Goal: Complete application form

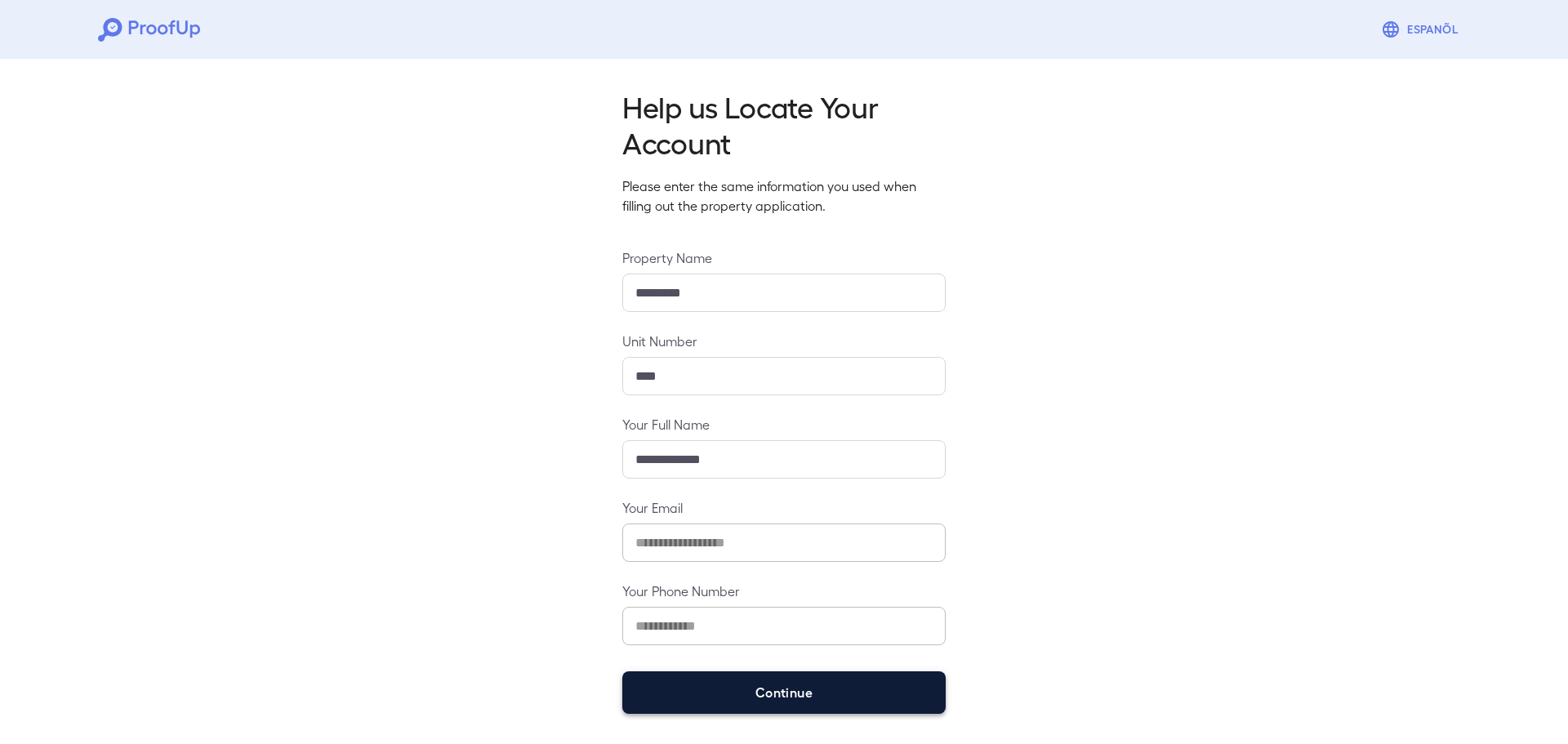
click at [825, 689] on button "Continue" at bounding box center [784, 692] width 324 height 43
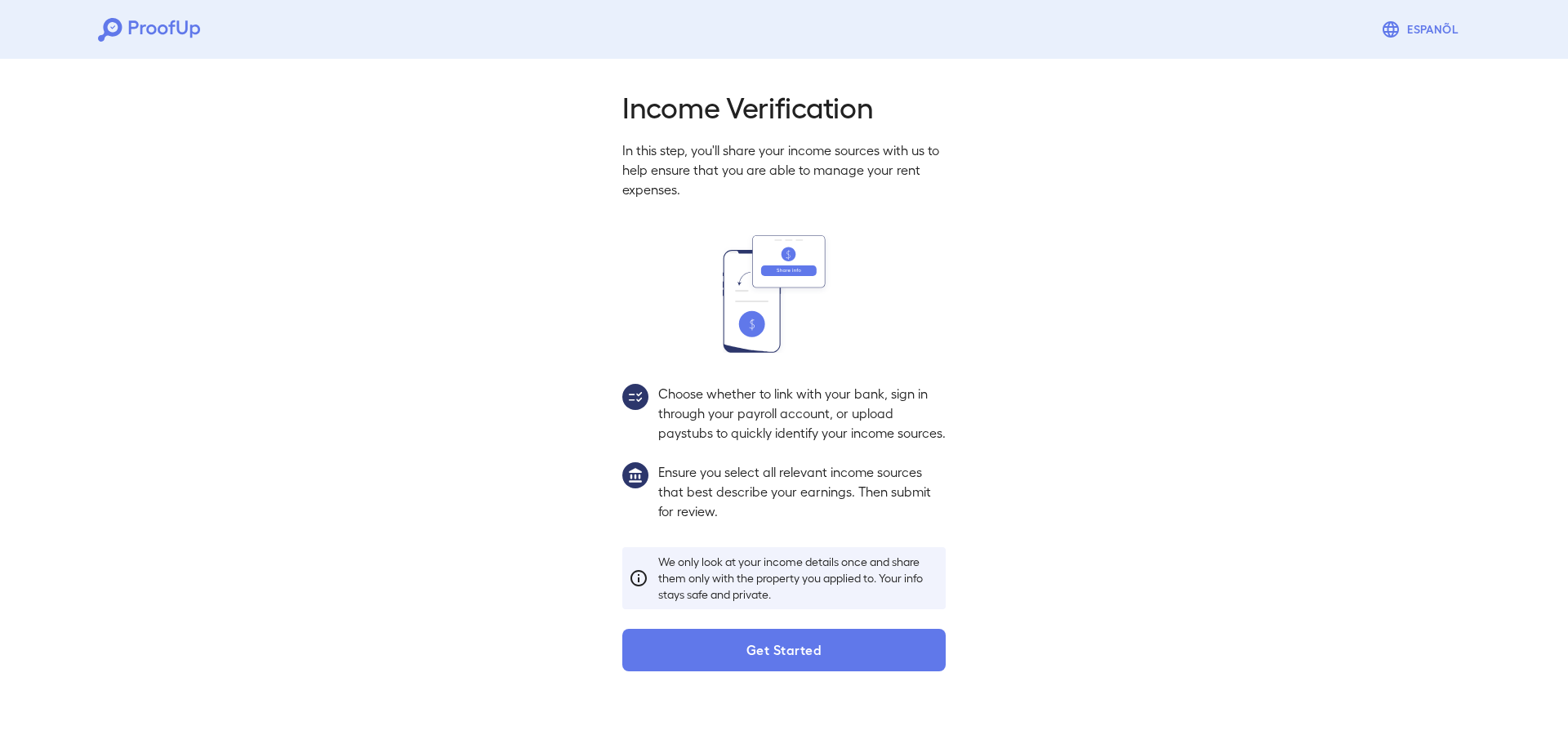
click at [824, 692] on div "Income Verification In this step, you'll share your income sources with us to h…" at bounding box center [784, 374] width 1568 height 645
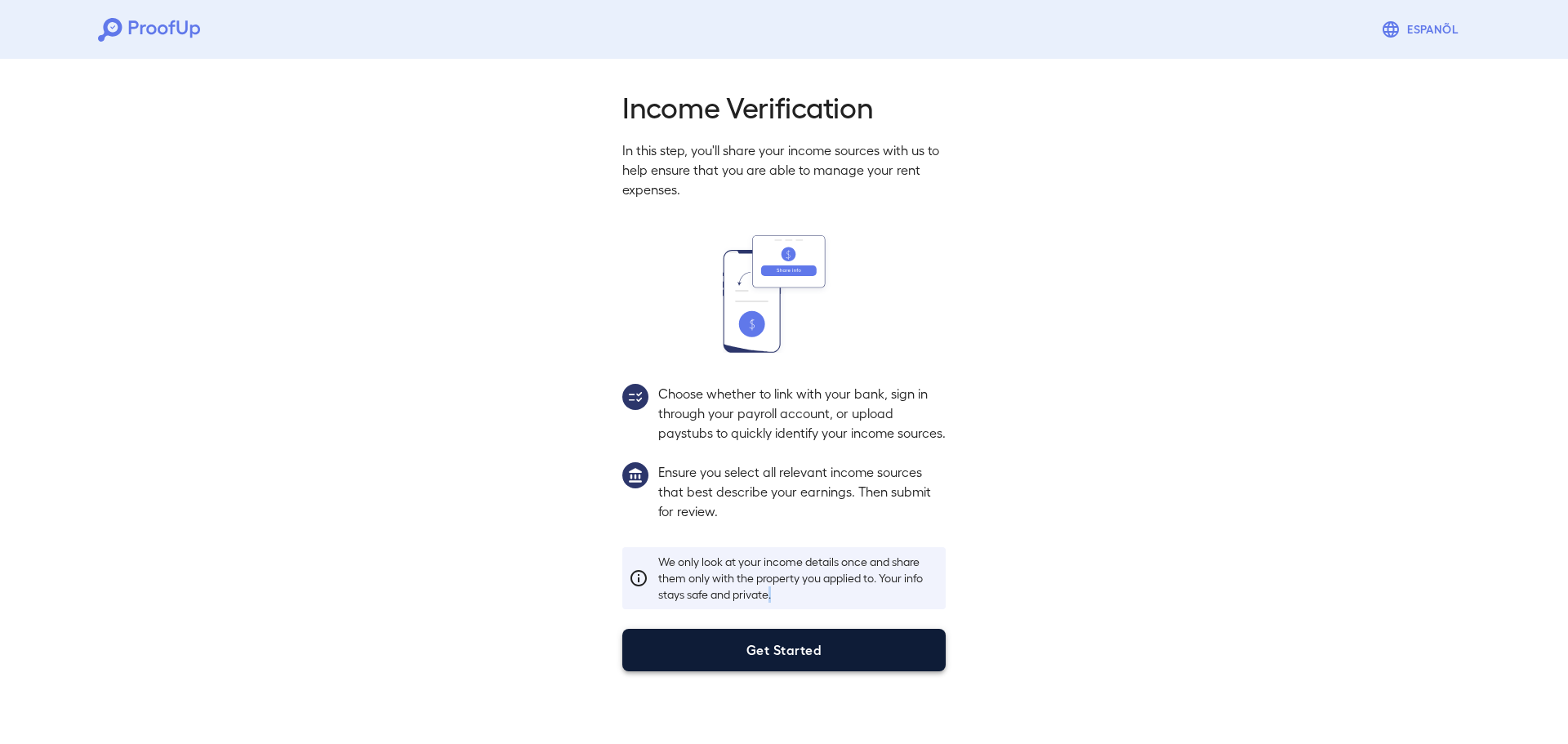
click at [823, 671] on button "Get Started" at bounding box center [784, 650] width 324 height 43
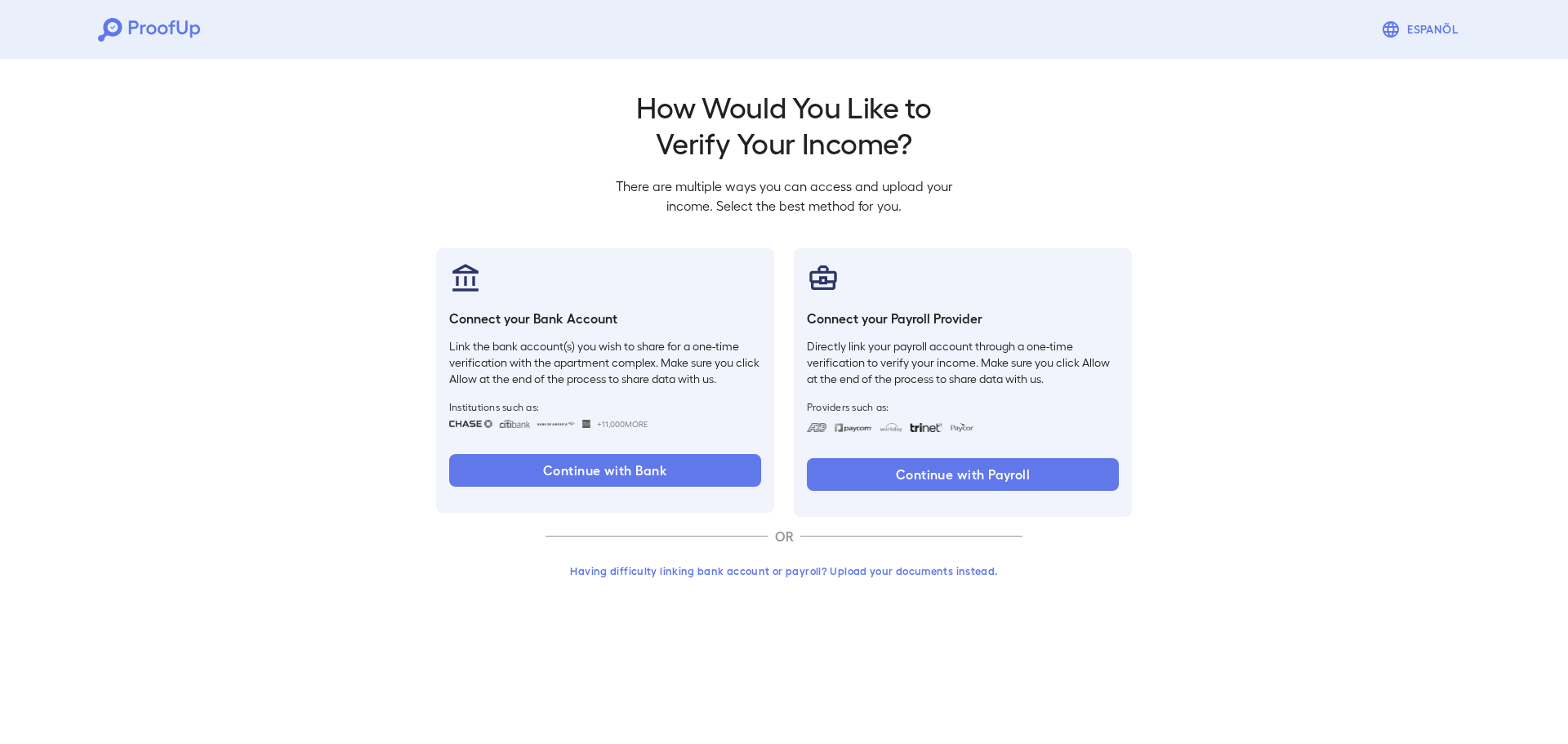
click at [795, 574] on button "Having difficulty linking bank account or payroll? Upload your documents instea…" at bounding box center [783, 571] width 477 height 29
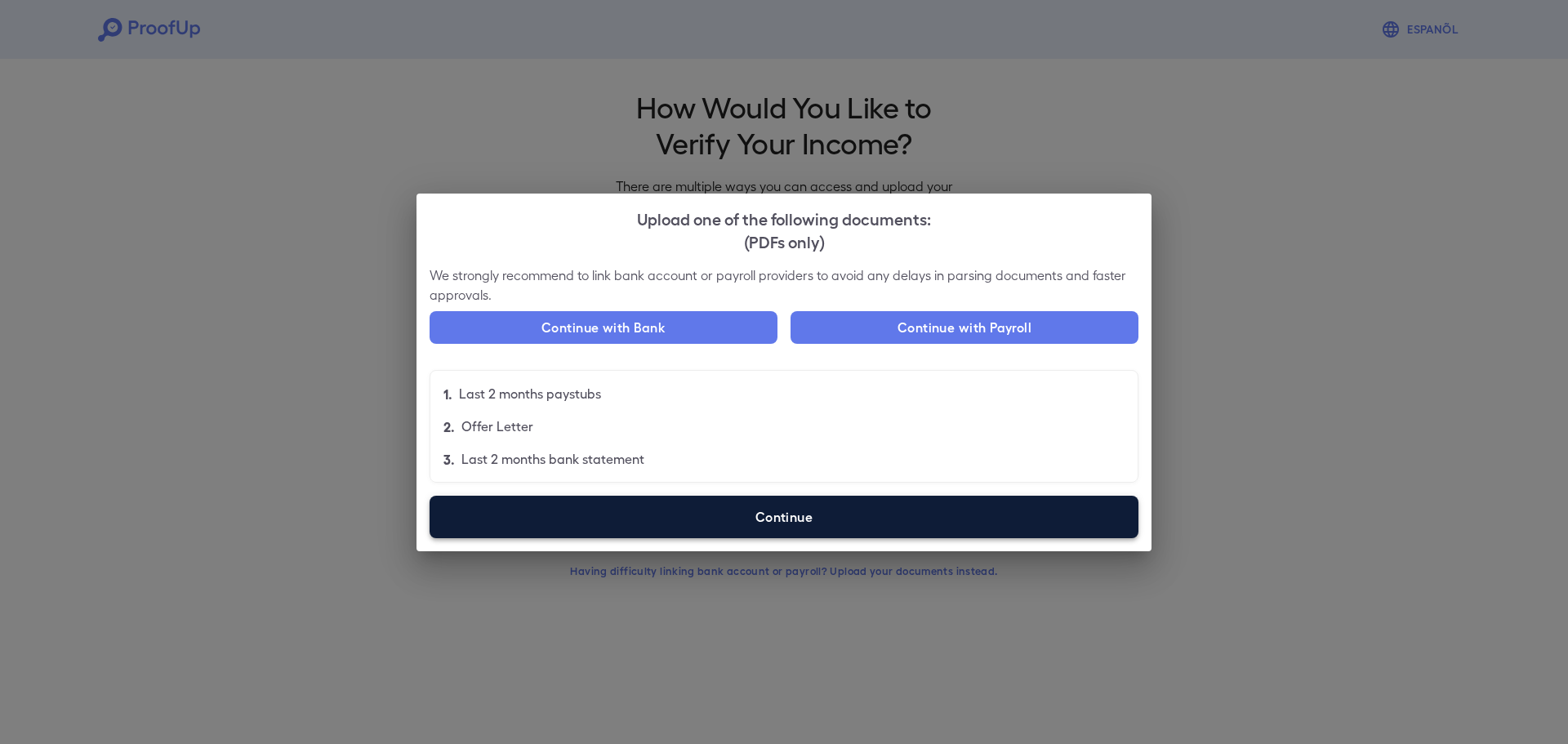
click at [791, 526] on label "Continue" at bounding box center [783, 517] width 709 height 43
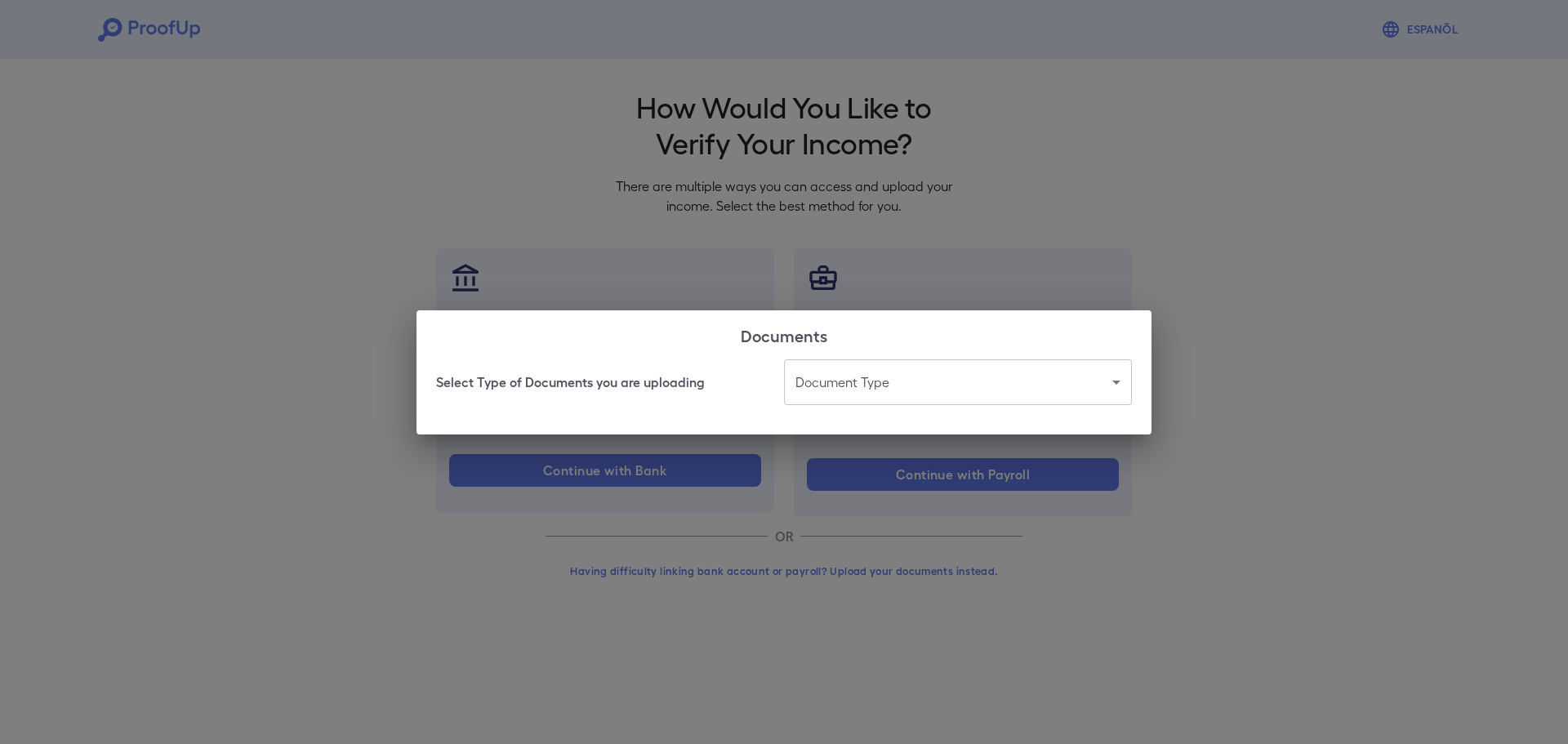
click at [898, 395] on body "Espanõl Go back How Would You Like to Verify Your Income? There are multiple wa…" at bounding box center [784, 311] width 1568 height 624
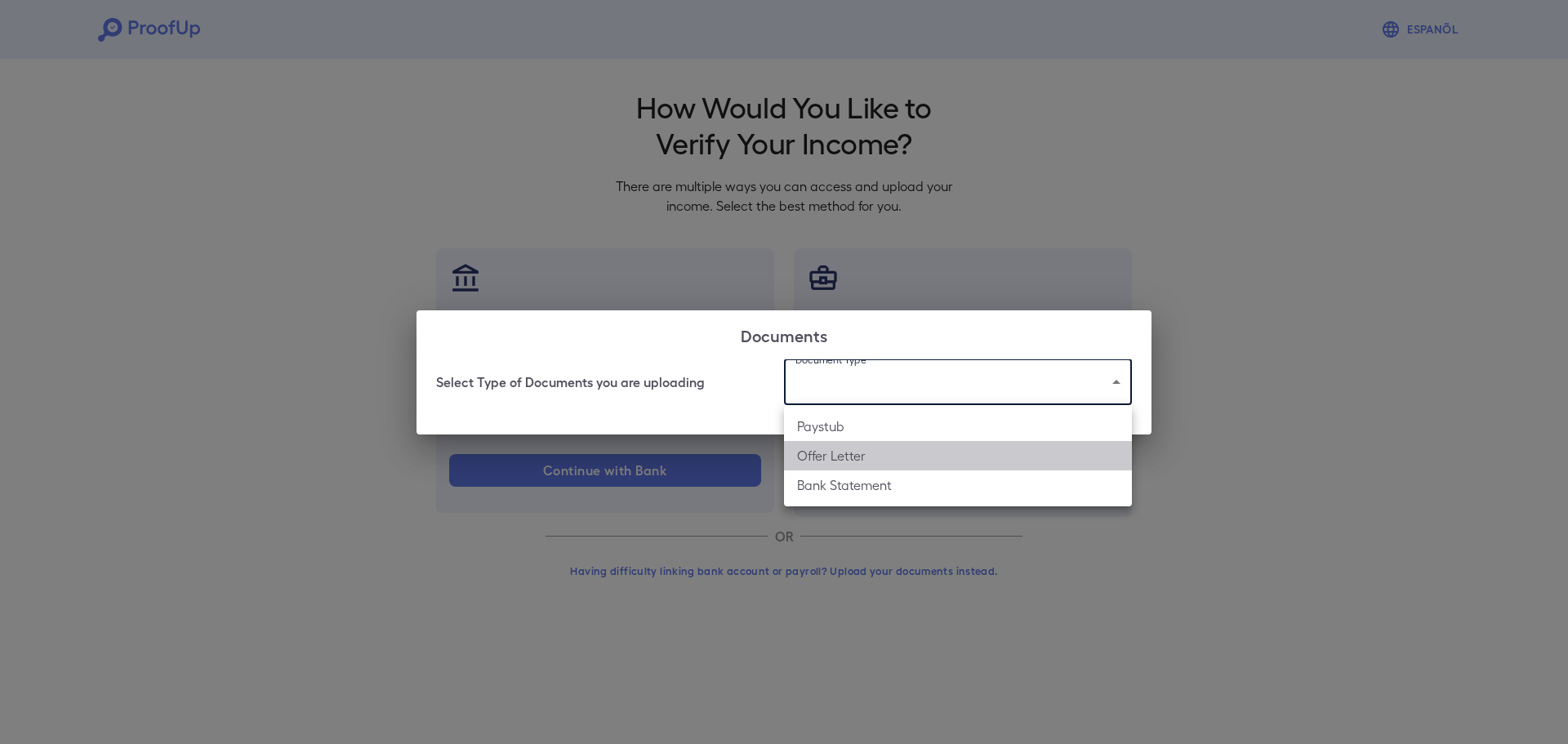
click at [876, 460] on li "Offer Letter" at bounding box center [957, 455] width 347 height 29
type input "**********"
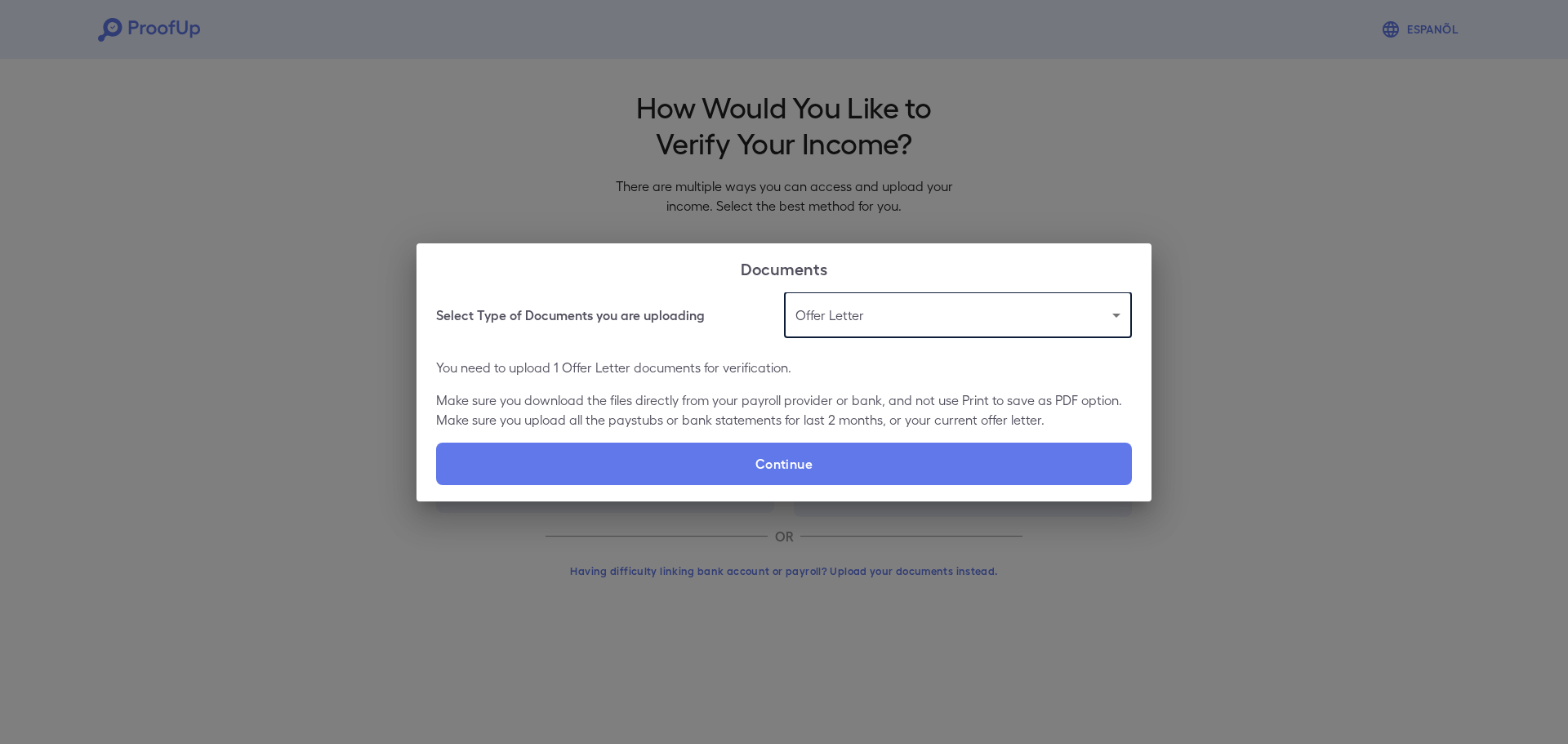
click at [876, 460] on label "Continue" at bounding box center [783, 464] width 696 height 43
click at [437, 484] on input "Continue" at bounding box center [436, 484] width 1 height 1
type input "**********"
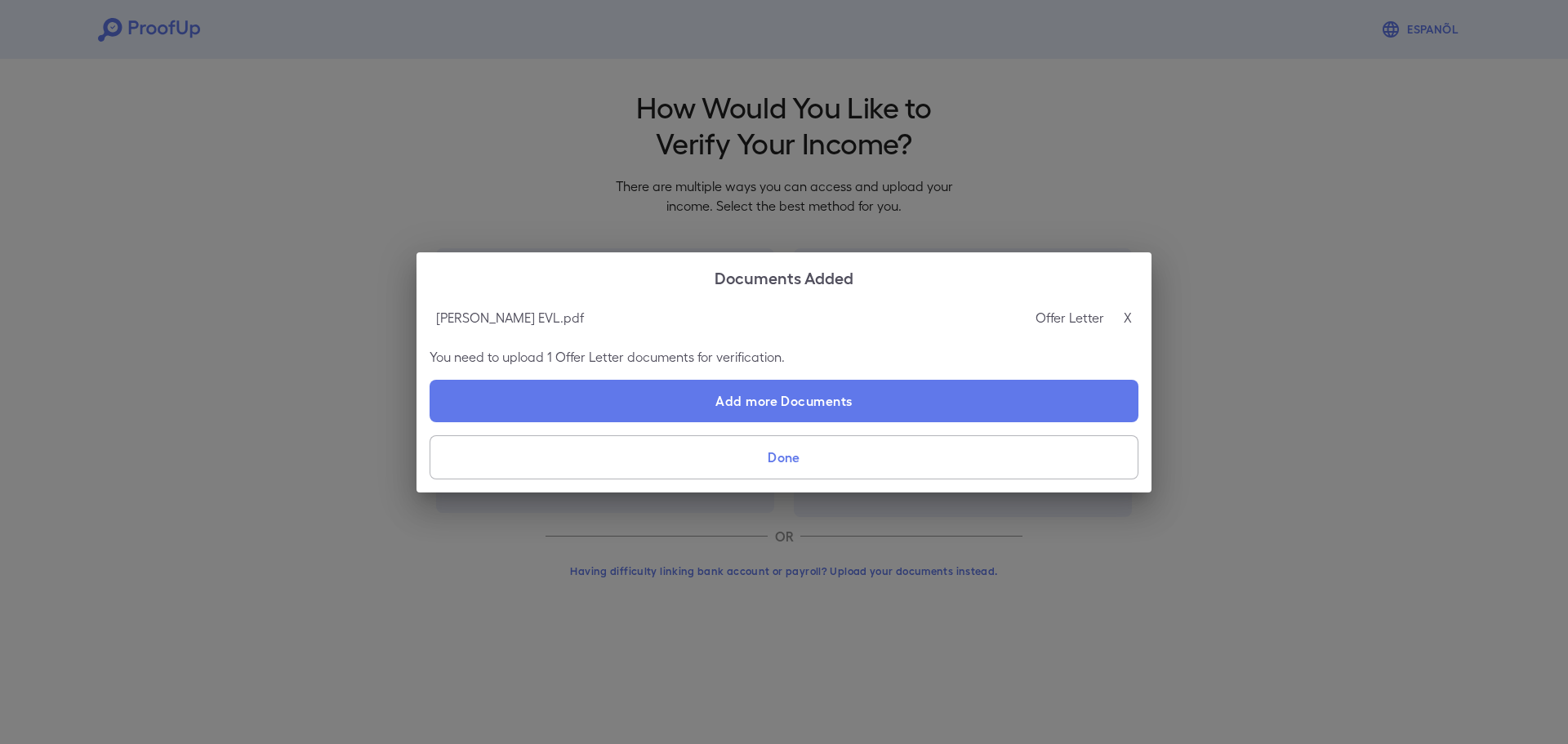
click at [840, 456] on button "Done" at bounding box center [783, 457] width 709 height 44
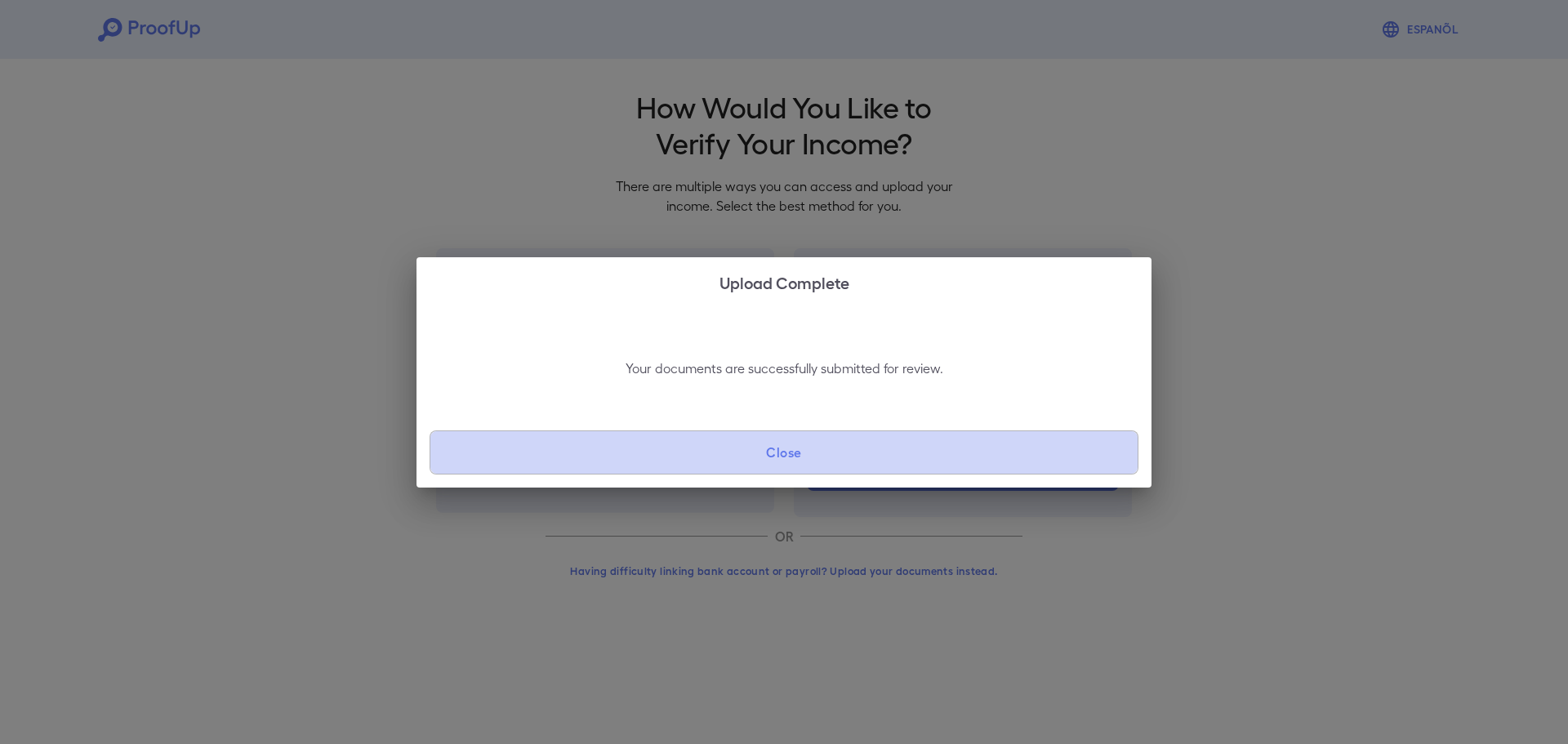
click at [840, 451] on button "Close" at bounding box center [783, 452] width 709 height 44
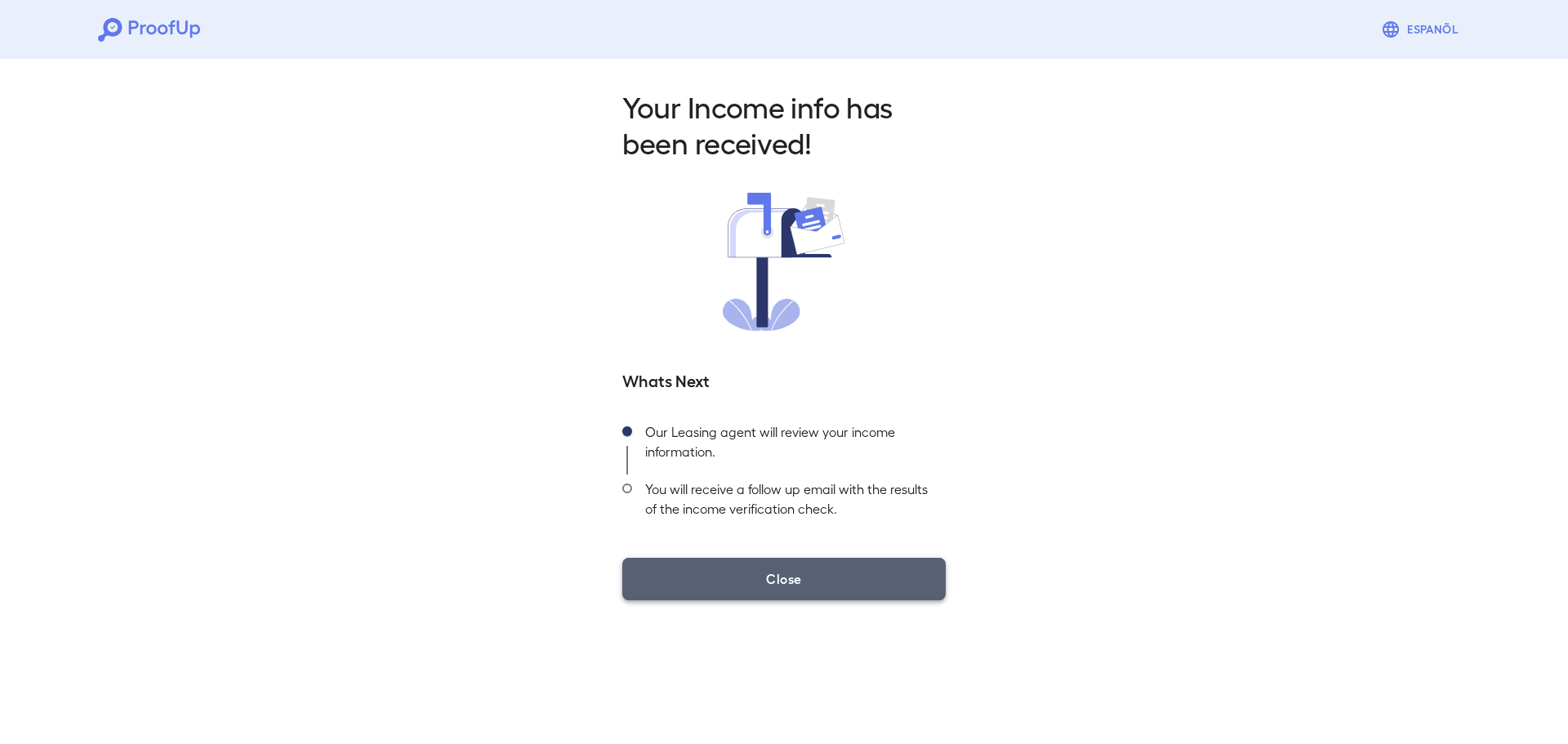
click at [829, 562] on button "Close" at bounding box center [784, 579] width 324 height 43
